Goal: Navigation & Orientation: Go to known website

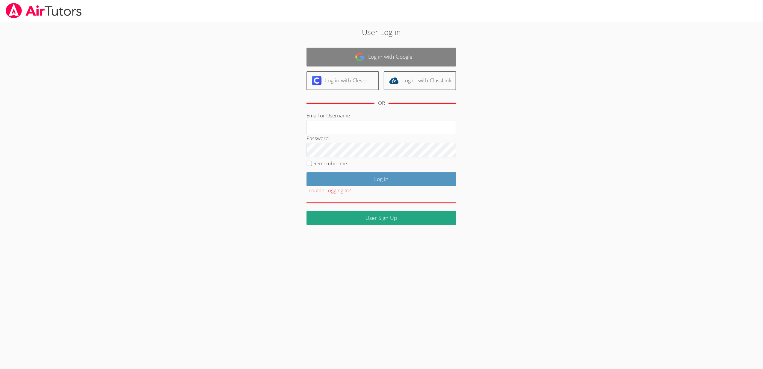
type input "sbrinkley26@gmail.com"
click at [410, 57] on link "Log in with Google" at bounding box center [381, 57] width 150 height 19
